Goal: Find specific page/section

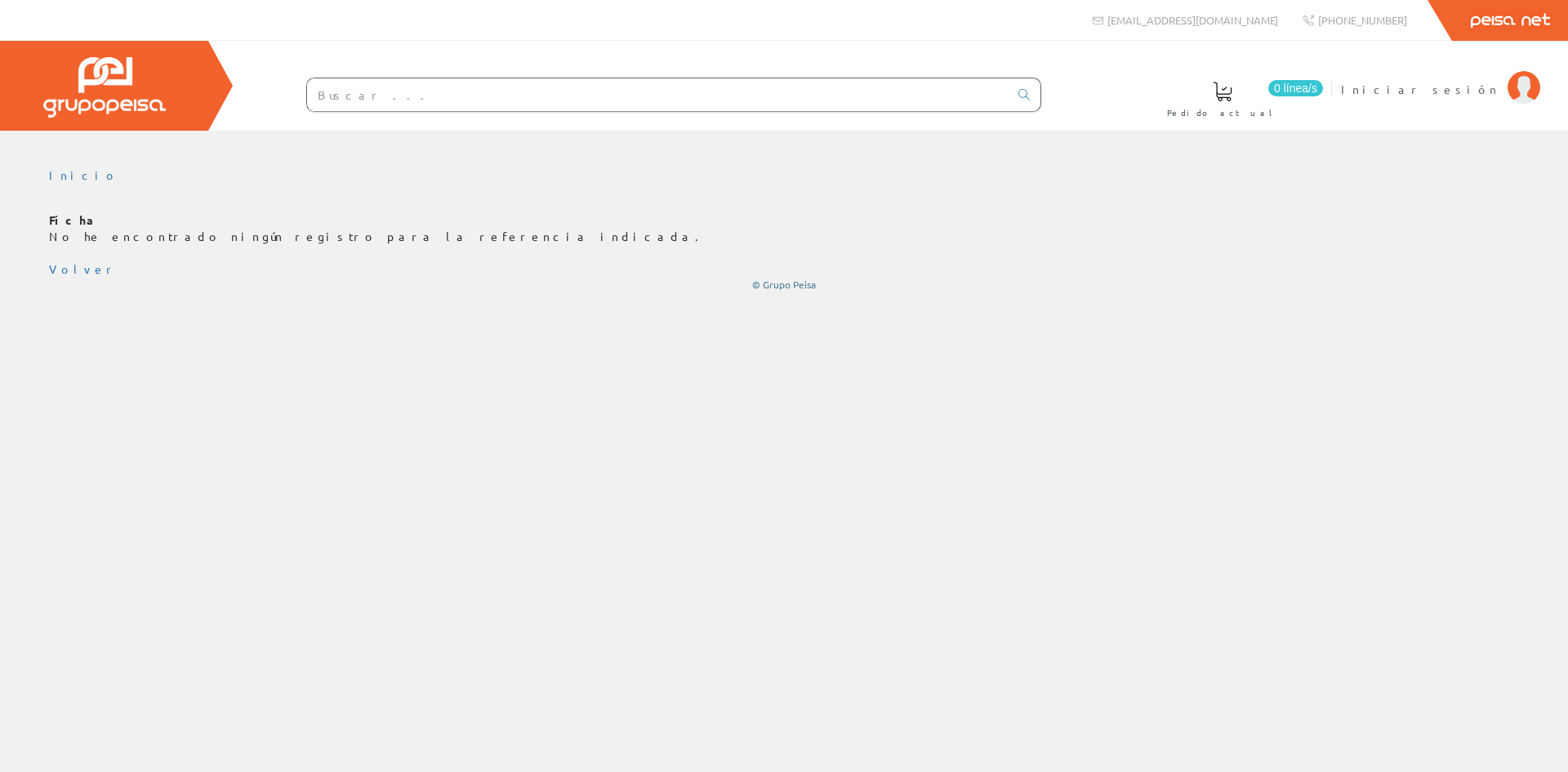
click at [475, 100] on input "text" at bounding box center [657, 95] width 701 height 33
paste input "ESEEXPCZZSPAZZ"
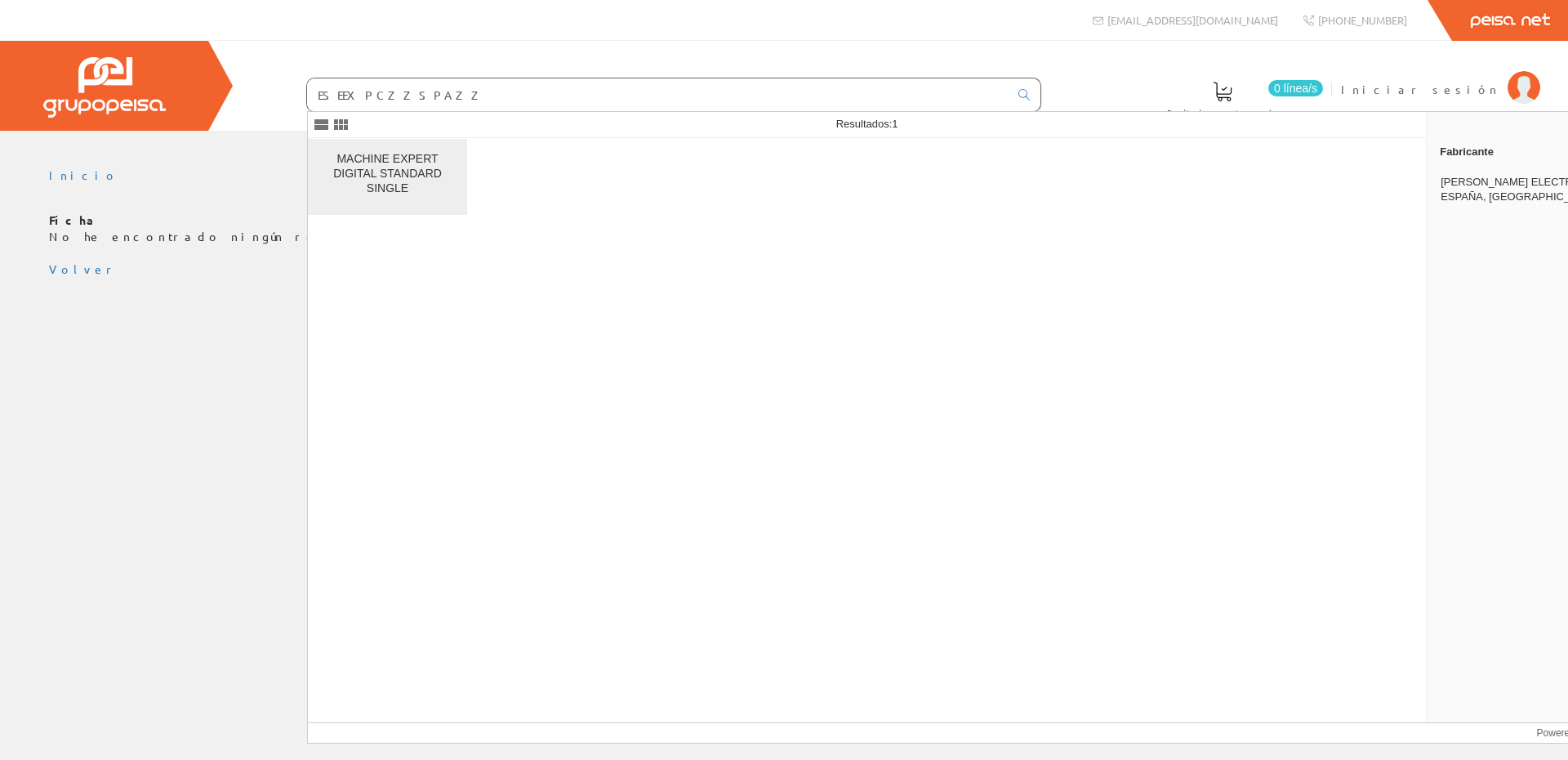
type input "ESEEXPCZZSPAZZ"
click at [384, 175] on div "MACHINE EXPERT DIGITAL STANDARD SINGLE" at bounding box center [386, 174] width 133 height 44
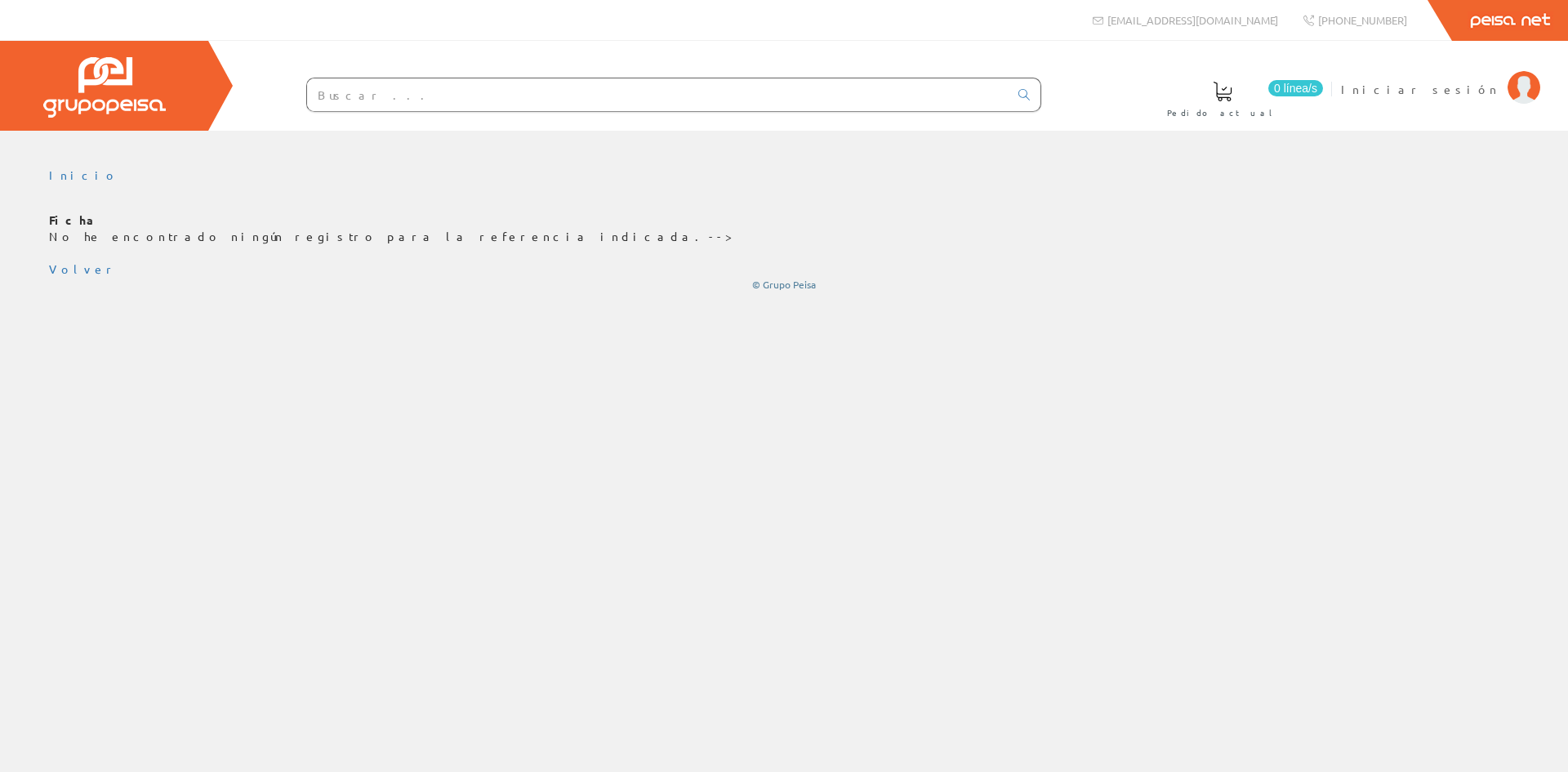
click at [519, 99] on input "text" at bounding box center [657, 95] width 701 height 33
paste input "ESEEXPCZZSPAZZ"
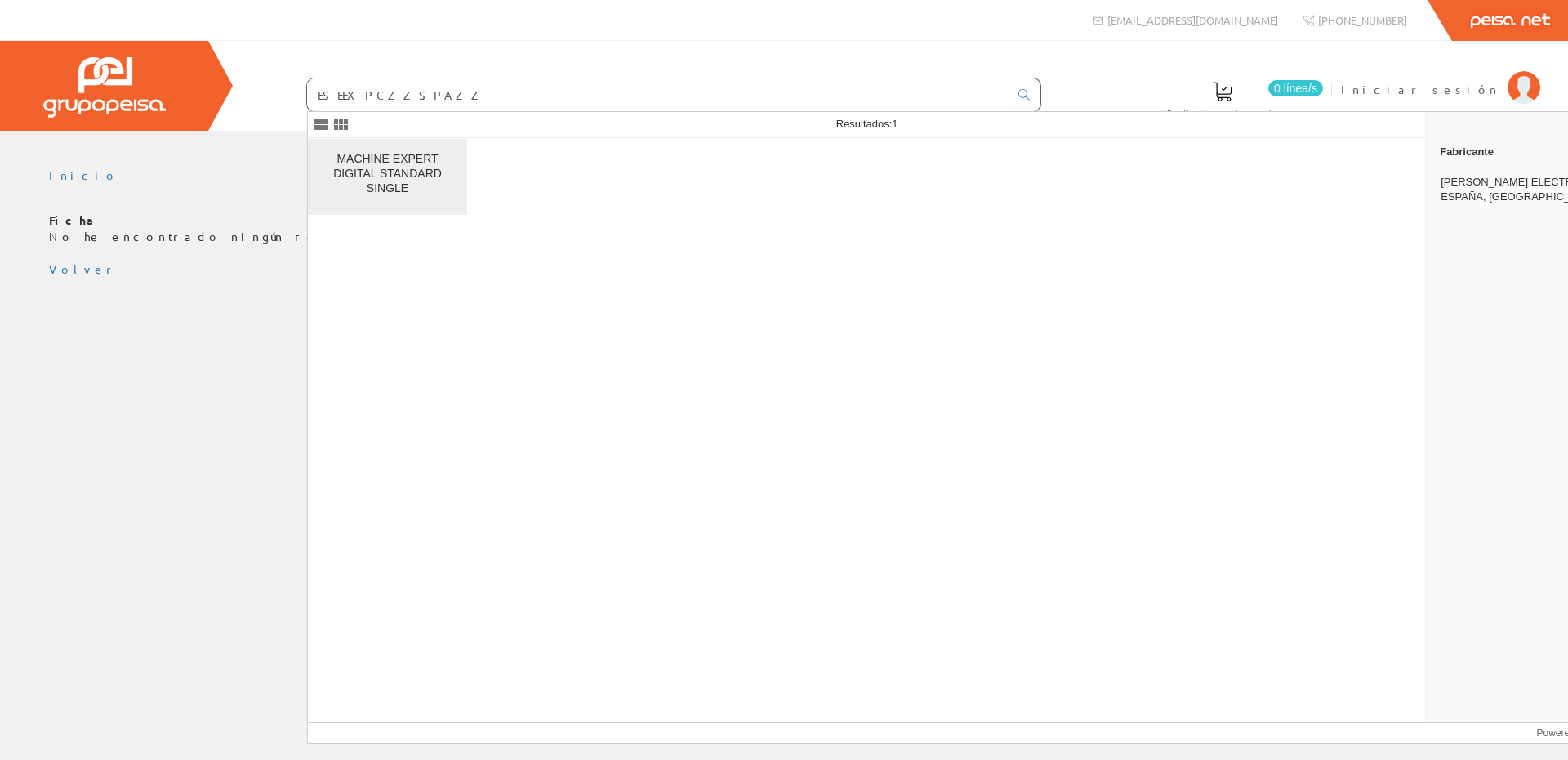
type input "ESEEXPCZZSPAZZ"
click at [387, 176] on div "MACHINE EXPERT DIGITAL STANDARD SINGLE" at bounding box center [386, 174] width 133 height 44
